Goal: Task Accomplishment & Management: Use online tool/utility

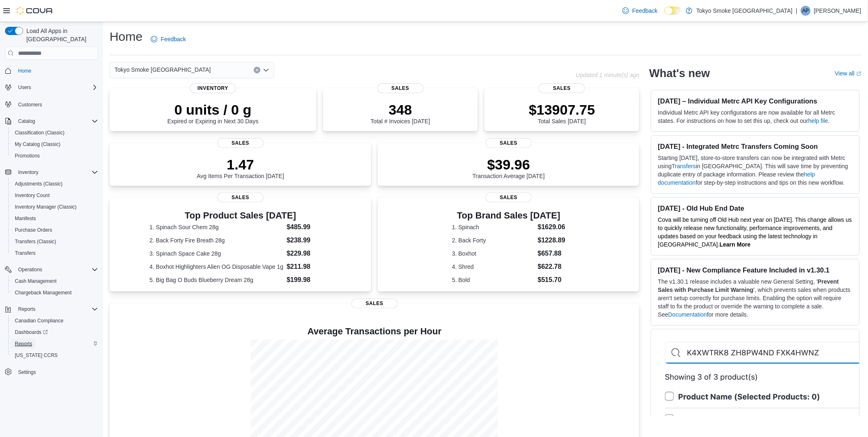
click at [22, 340] on span "Reports" at bounding box center [23, 343] width 17 height 7
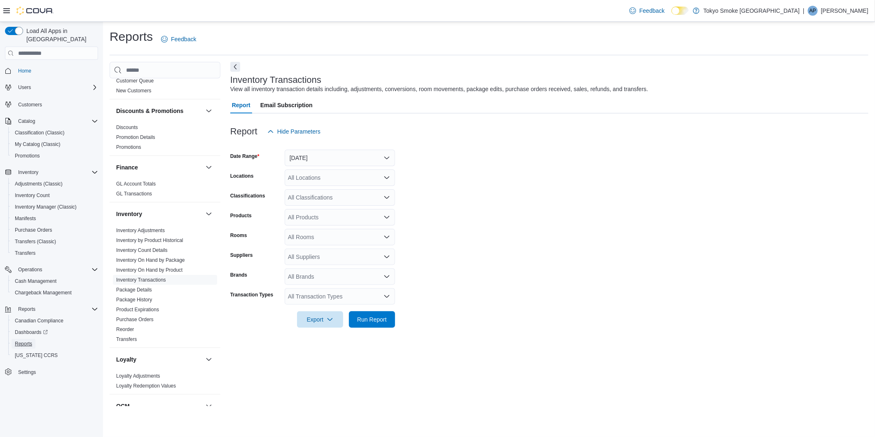
scroll to position [229, 0]
click at [357, 150] on button "[DATE]" at bounding box center [340, 158] width 110 height 16
click at [504, 175] on form "Date Range [DATE] Locations All Locations Classifications All Classifications P…" at bounding box center [549, 234] width 638 height 188
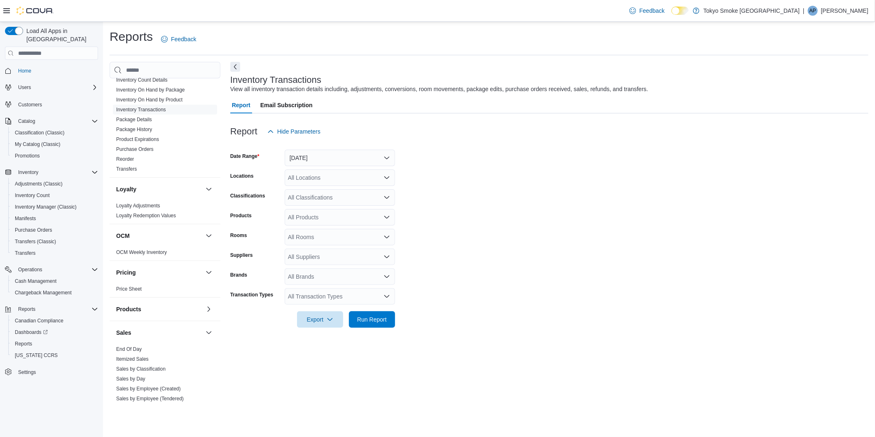
scroll to position [320, 0]
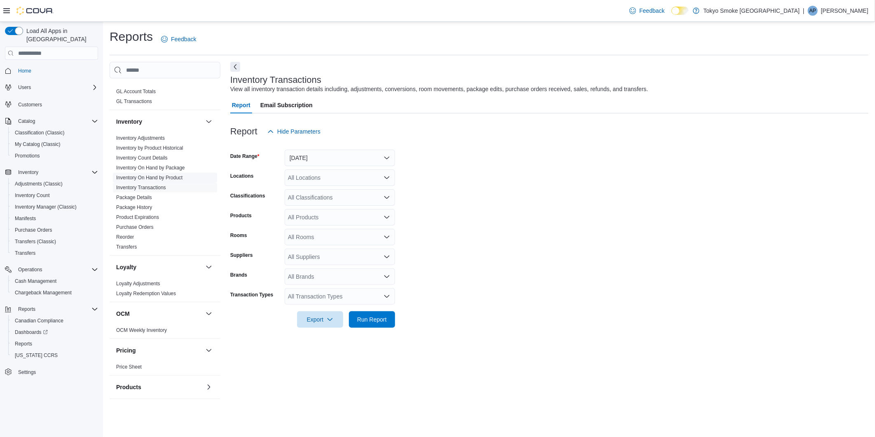
click at [151, 175] on link "Inventory On Hand by Product" at bounding box center [149, 178] width 66 height 6
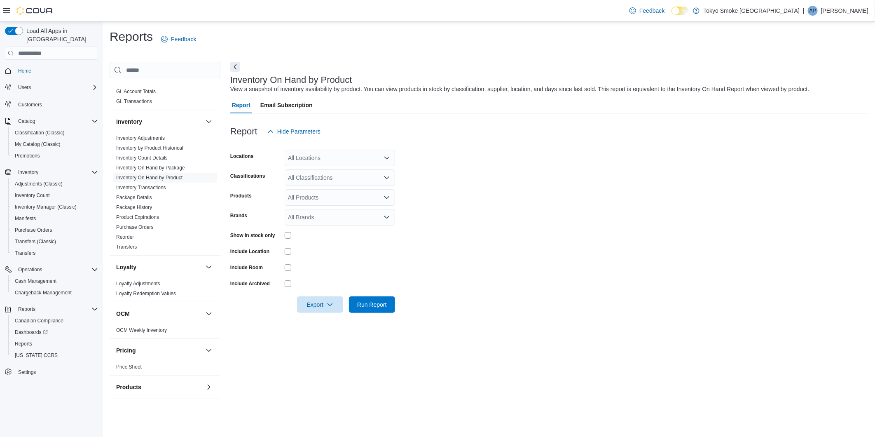
click at [361, 161] on div "All Locations" at bounding box center [340, 158] width 110 height 16
type input "***"
click at [340, 173] on span "Orleans Mer Bleue" at bounding box center [330, 172] width 48 height 8
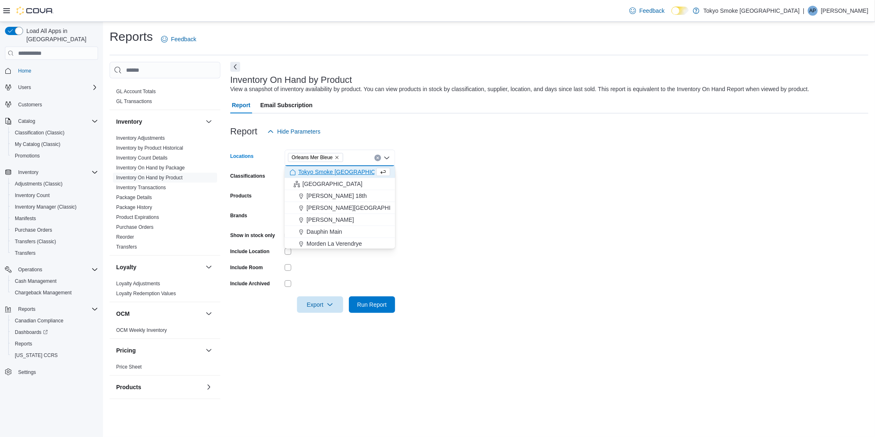
click at [464, 174] on form "Locations [GEOGRAPHIC_DATA] [GEOGRAPHIC_DATA] Bleue Combo box. Selected. Orlean…" at bounding box center [549, 226] width 638 height 173
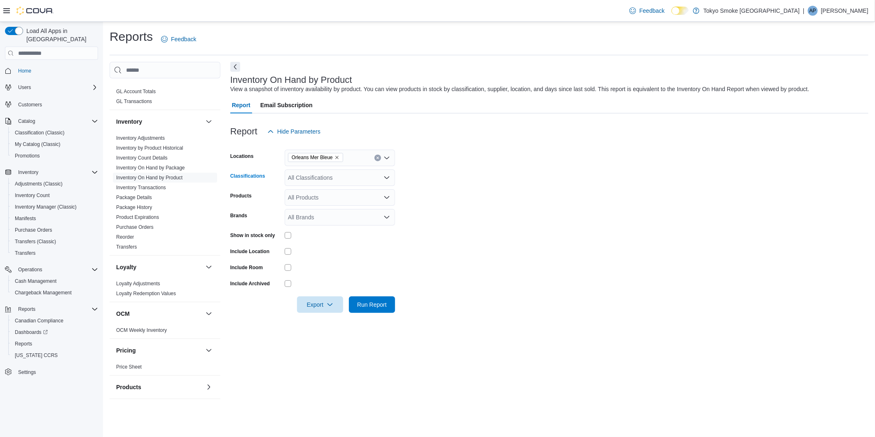
click at [291, 174] on div "All Classifications" at bounding box center [340, 177] width 110 height 16
click at [339, 196] on span "Carts and Disposable Vapes" at bounding box center [342, 193] width 72 height 8
click at [475, 196] on form "Locations Orleans Mer Bleue Classifications Carts and Disposable Vapes Products…" at bounding box center [549, 226] width 638 height 173
click at [294, 234] on div at bounding box center [340, 235] width 110 height 7
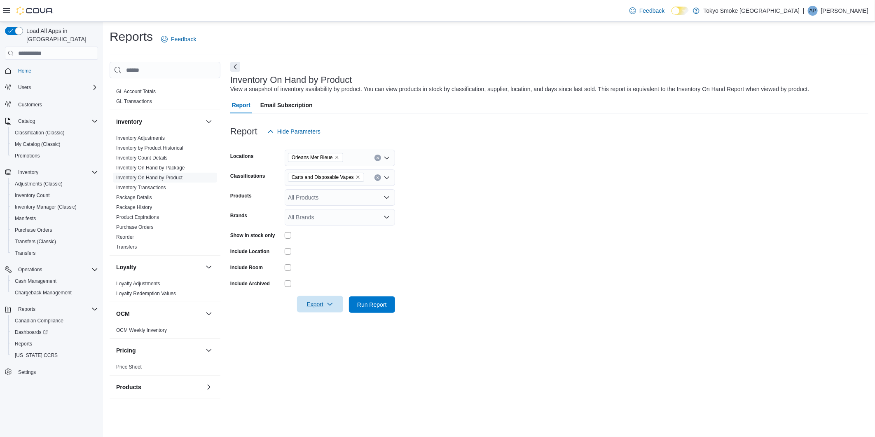
click at [332, 304] on icon "button" at bounding box center [330, 304] width 7 height 7
click at [320, 323] on span "Export to Excel" at bounding box center [321, 321] width 37 height 7
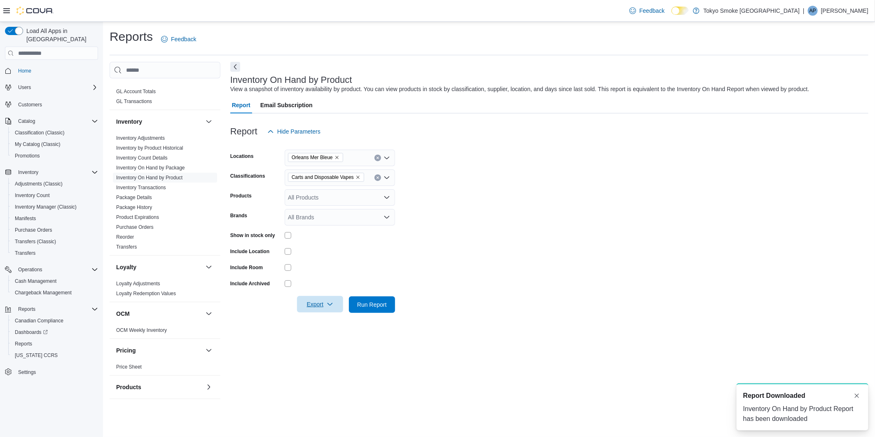
scroll to position [0, 0]
